Goal: Task Accomplishment & Management: Complete application form

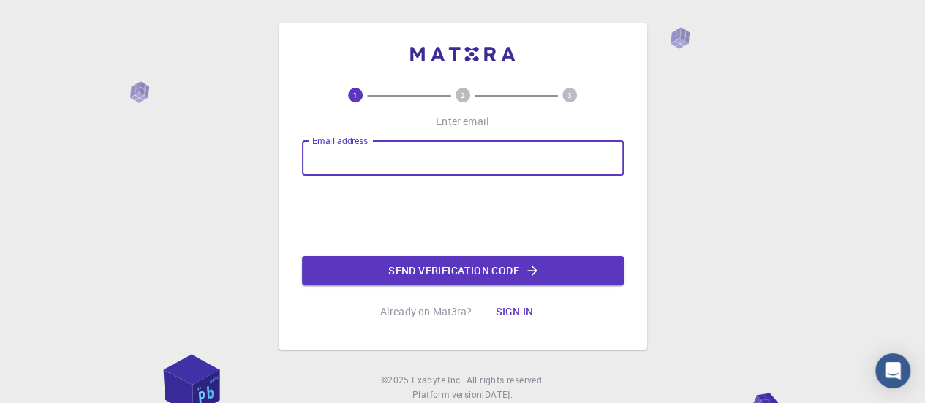
click at [440, 162] on input "Email address" at bounding box center [463, 157] width 322 height 35
type input "[EMAIL_ADDRESS][DOMAIN_NAME]"
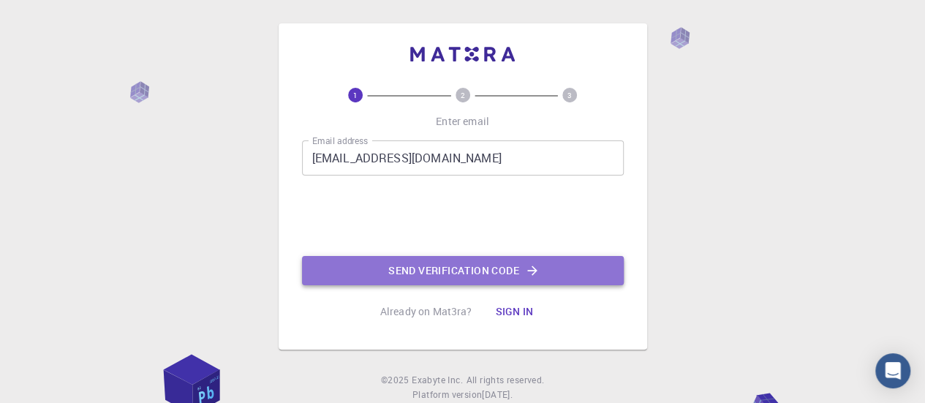
click at [373, 264] on button "Send verification code" at bounding box center [463, 270] width 322 height 29
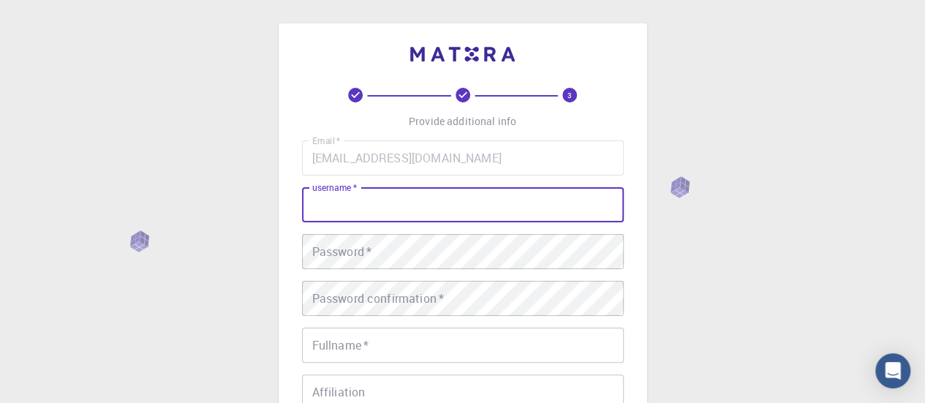
click at [361, 204] on input "username   *" at bounding box center [463, 204] width 322 height 35
type input "S"
type input "srijak2004"
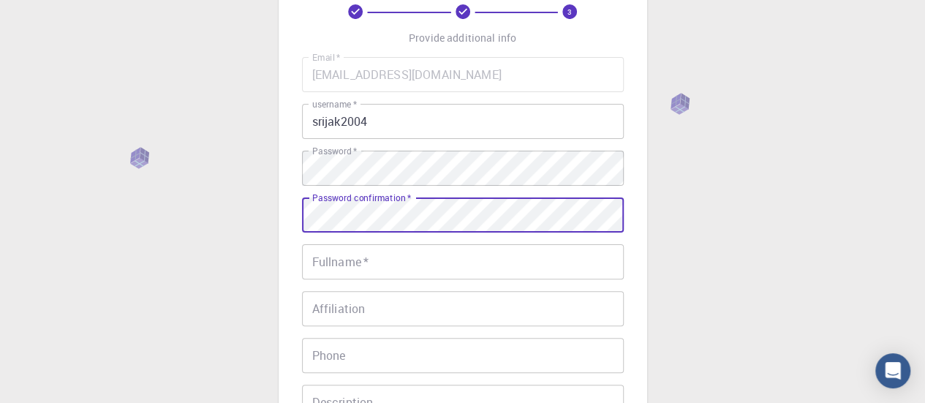
scroll to position [86, 0]
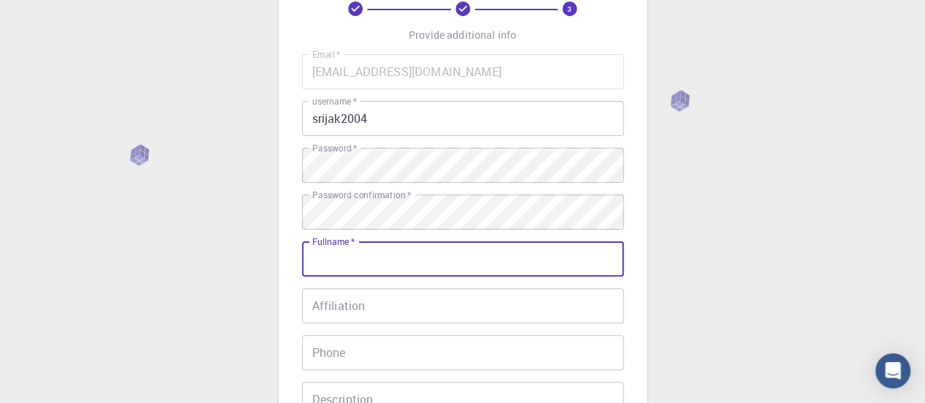
click at [462, 254] on input "Fullname   *" at bounding box center [463, 258] width 322 height 35
type input "[PERSON_NAME]"
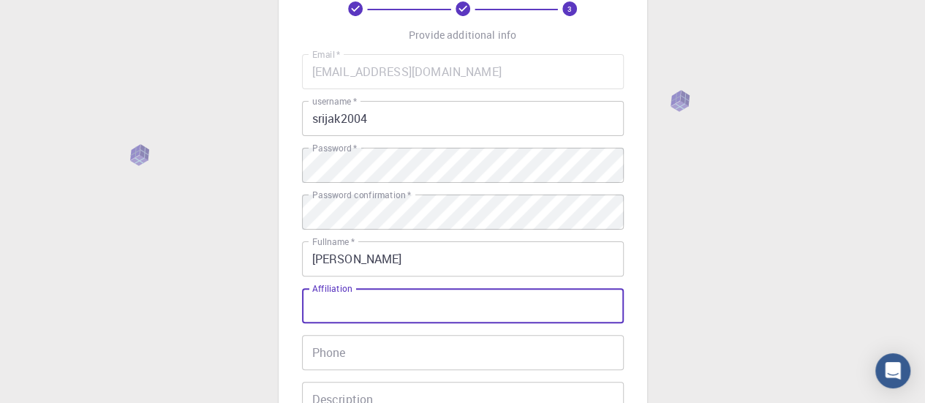
click at [428, 307] on input "Affiliation" at bounding box center [463, 305] width 322 height 35
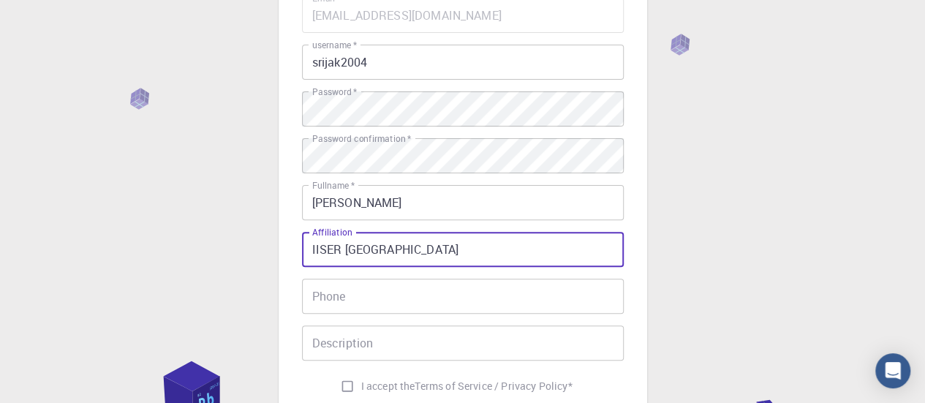
scroll to position [148, 0]
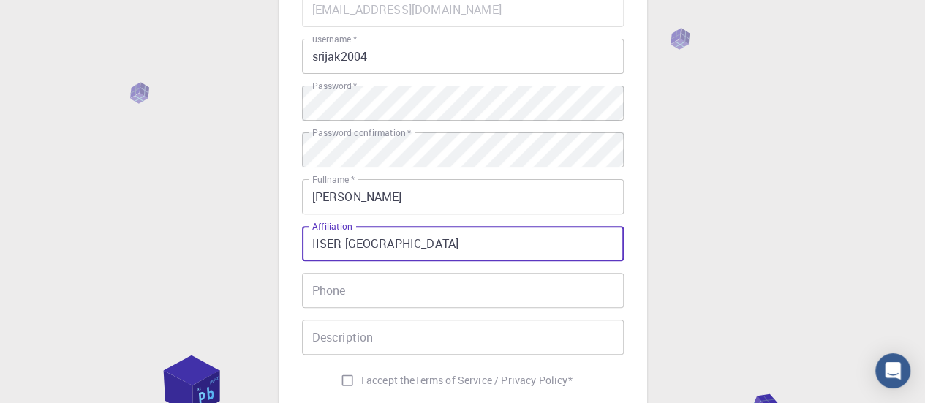
type input "IISER [GEOGRAPHIC_DATA]"
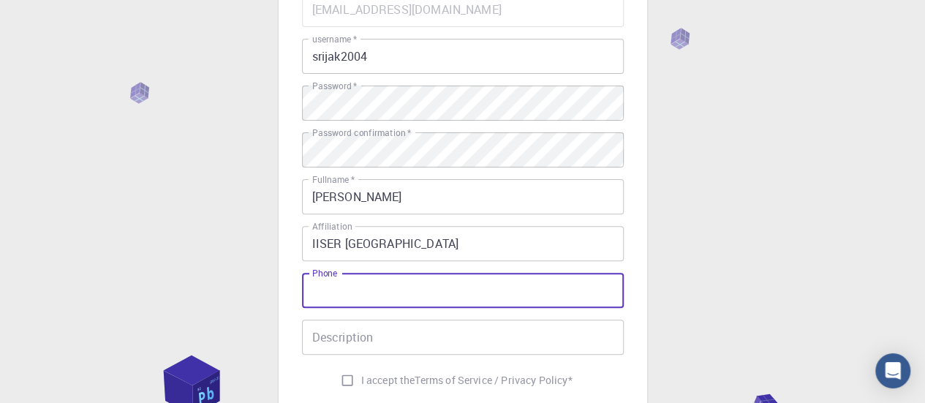
click at [425, 298] on input "Phone" at bounding box center [463, 290] width 322 height 35
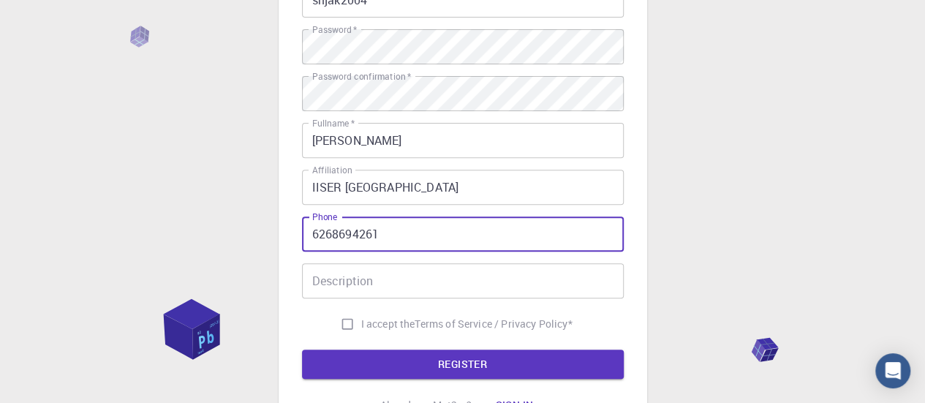
scroll to position [205, 0]
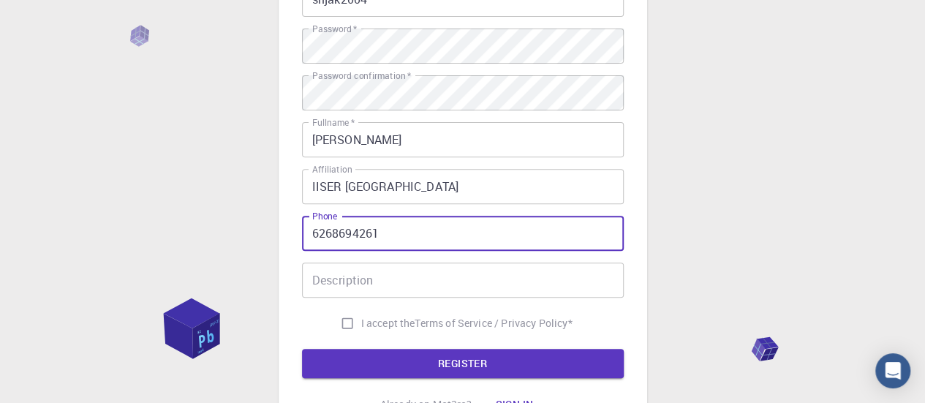
type input "6268694261"
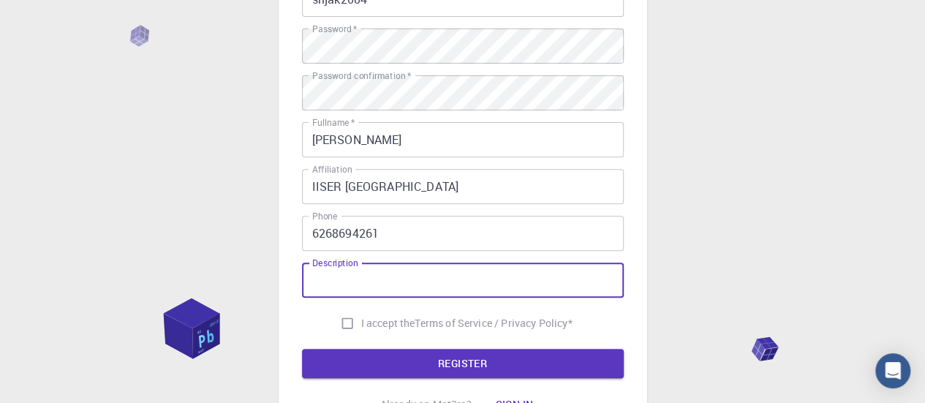
click at [412, 270] on input "Description" at bounding box center [463, 279] width 322 height 35
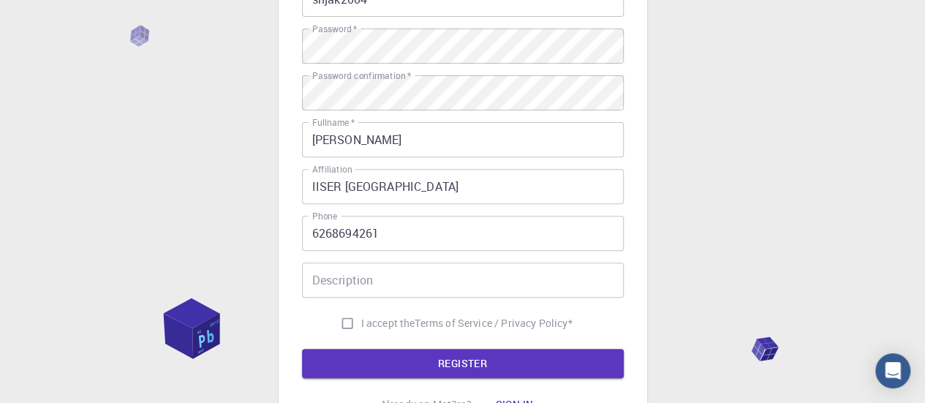
click at [361, 316] on span "I accept the" at bounding box center [388, 323] width 54 height 15
click at [357, 316] on input "I accept the Terms of Service / Privacy Policy *" at bounding box center [347, 323] width 28 height 28
checkbox input "true"
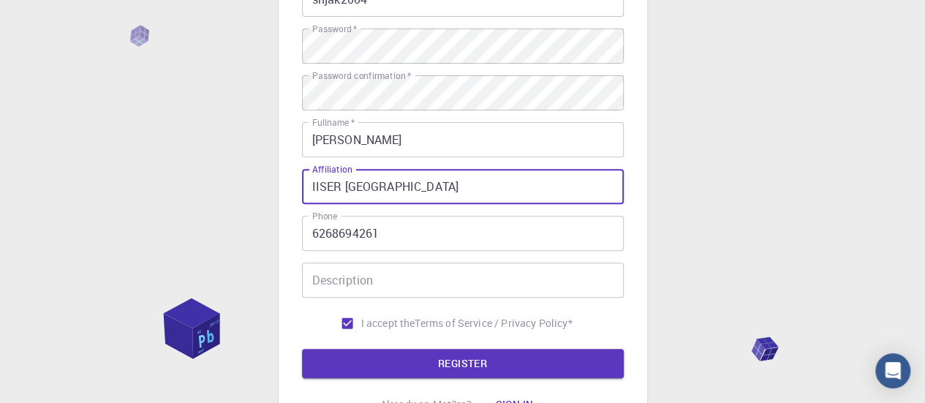
click at [420, 181] on input "IISER [GEOGRAPHIC_DATA]" at bounding box center [463, 186] width 322 height 35
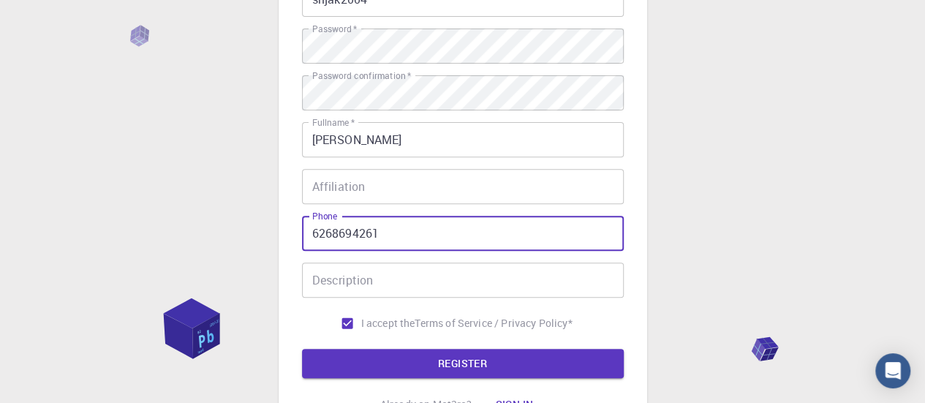
click at [398, 236] on input "6268694261" at bounding box center [463, 233] width 322 height 35
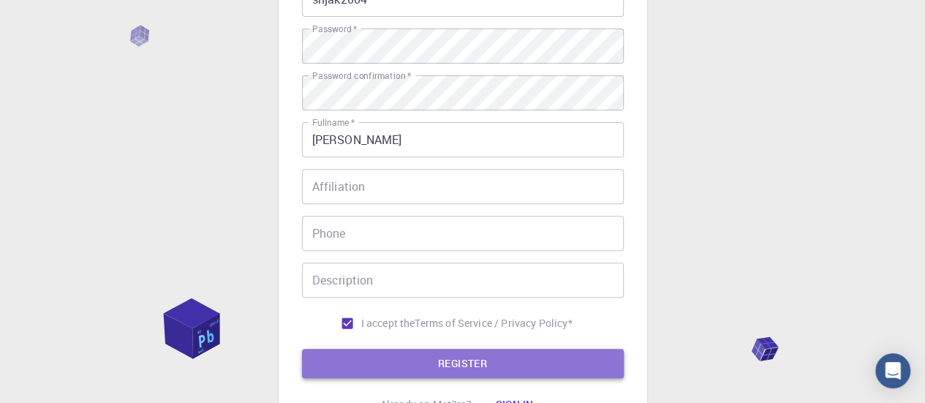
click at [389, 373] on button "REGISTER" at bounding box center [463, 363] width 322 height 29
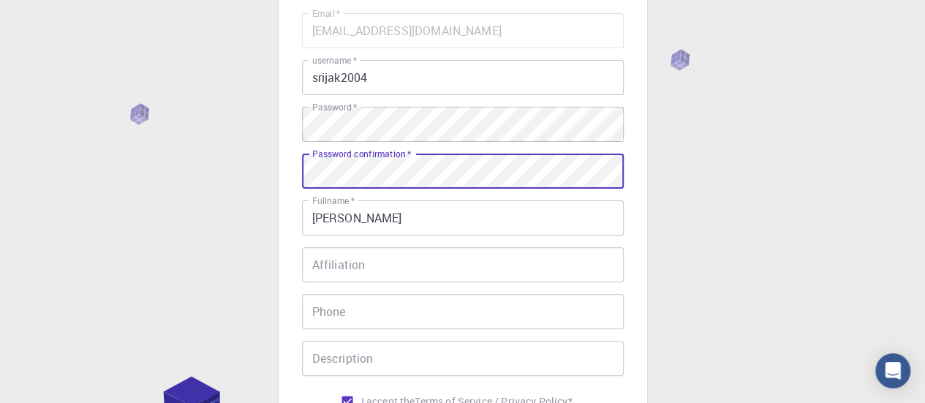
scroll to position [342, 0]
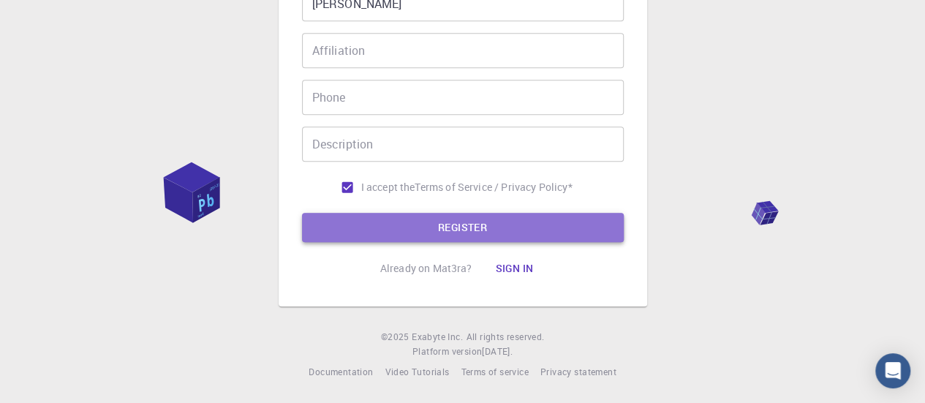
click at [354, 219] on button "REGISTER" at bounding box center [463, 227] width 322 height 29
